Goal: Navigation & Orientation: Find specific page/section

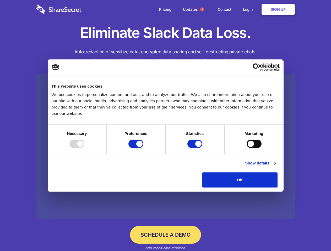
click at [84, 148] on div at bounding box center [76, 144] width 15 height 8
click at [143, 148] on input "Preferences" at bounding box center [135, 144] width 15 height 8
checkbox input "false"
click at [195, 148] on input "Statistics" at bounding box center [194, 144] width 15 height 8
checkbox input "false"
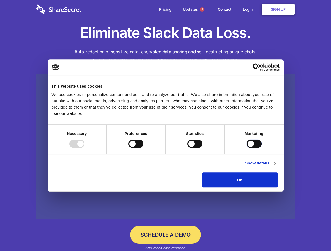
click at [246, 148] on input "Marketing" at bounding box center [253, 144] width 15 height 8
checkbox input "true"
click at [275, 166] on link "Show details" at bounding box center [260, 163] width 30 height 6
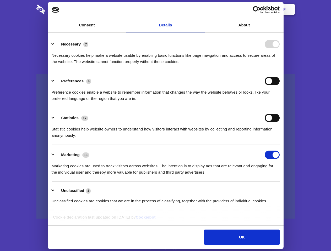
click at [282, 190] on ul "Necessary 7 Necessary cookies help make a website usable by enabling basic func…" at bounding box center [165, 122] width 233 height 176
click at [202, 9] on span "1" at bounding box center [202, 9] width 4 height 4
